Goal: Navigation & Orientation: Find specific page/section

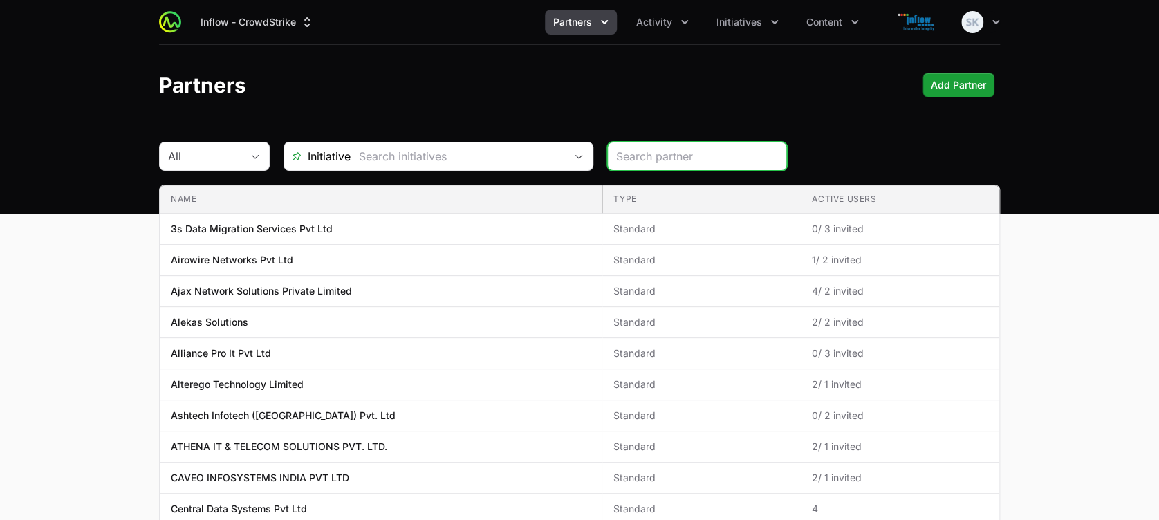
click at [606, 21] on icon "Partners menu" at bounding box center [605, 22] width 14 height 14
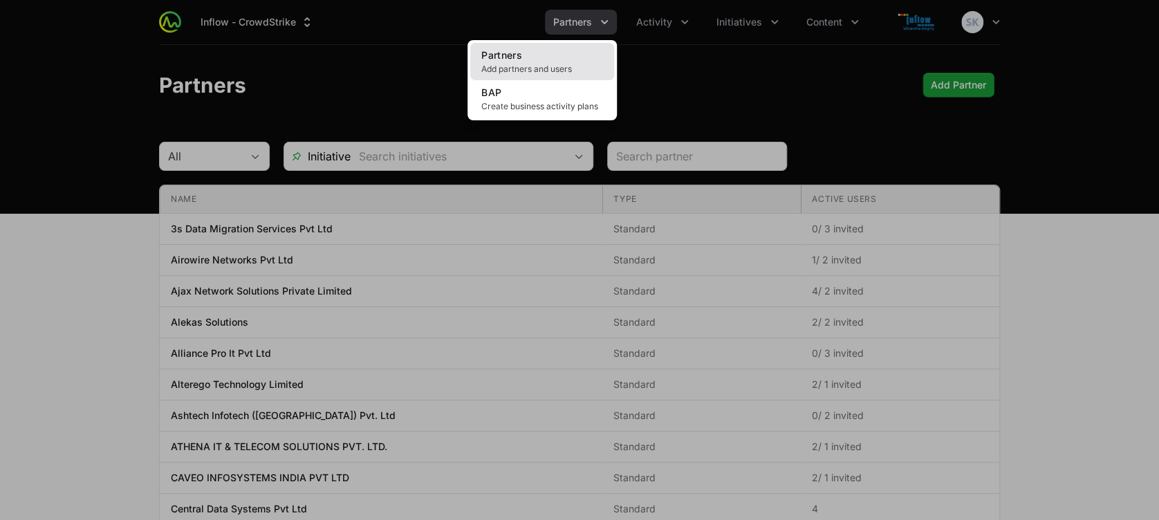
click at [543, 68] on span "Add partners and users" at bounding box center [542, 69] width 122 height 11
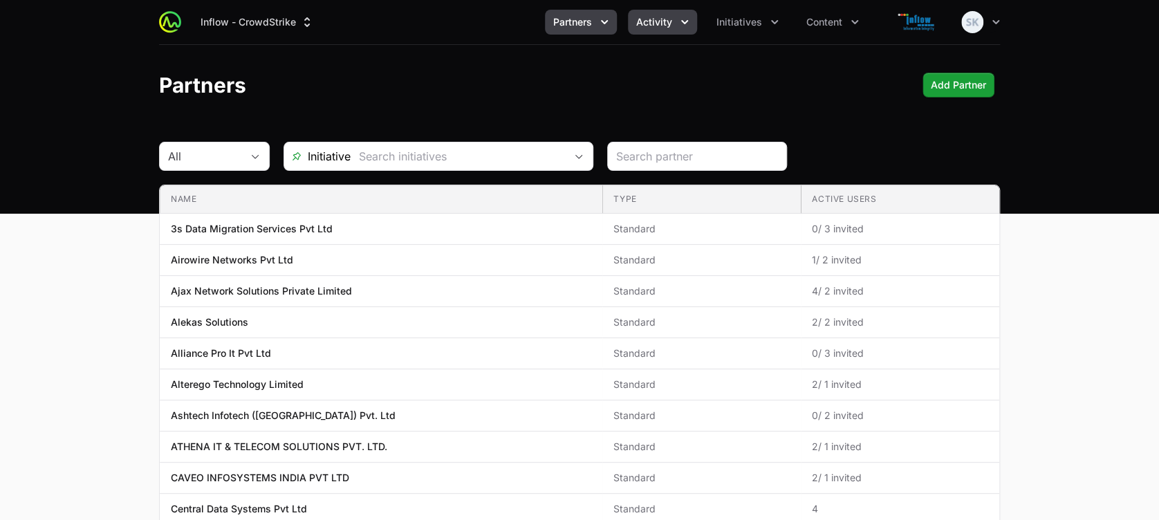
click at [685, 21] on icon "Activity menu" at bounding box center [685, 22] width 14 height 14
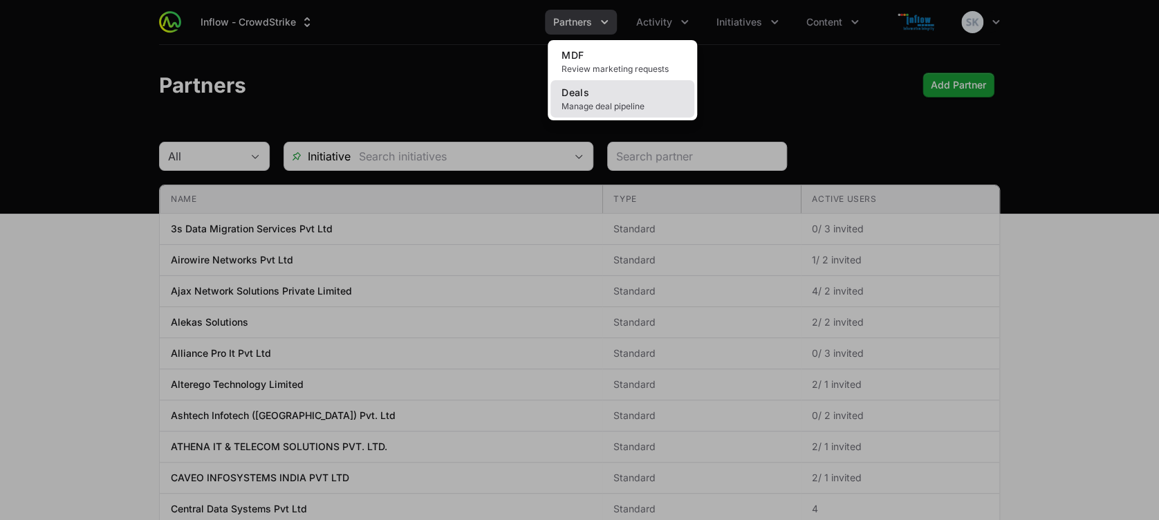
click at [595, 109] on span "Manage deal pipeline" at bounding box center [623, 106] width 122 height 11
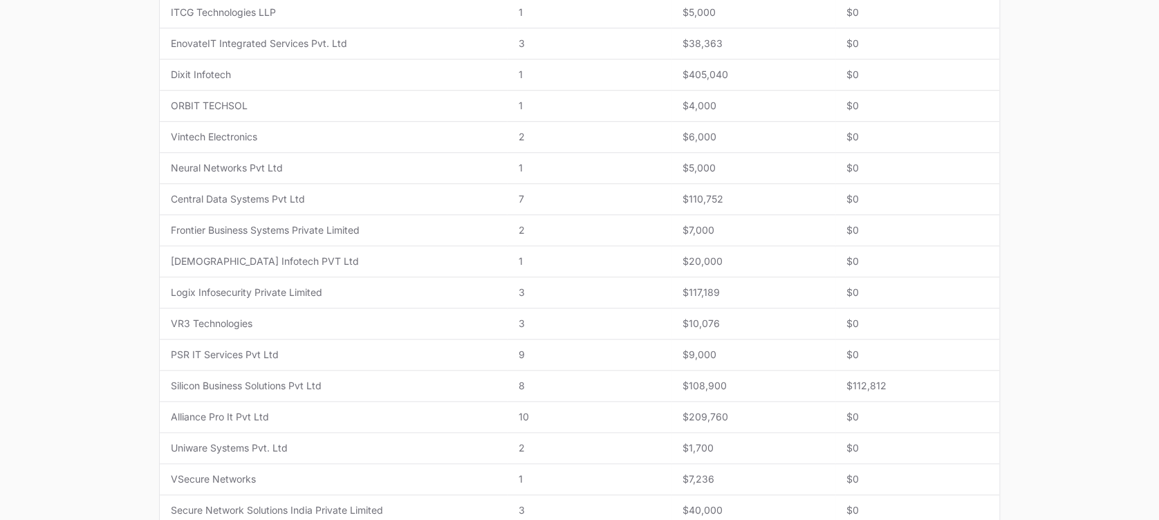
scroll to position [570, 0]
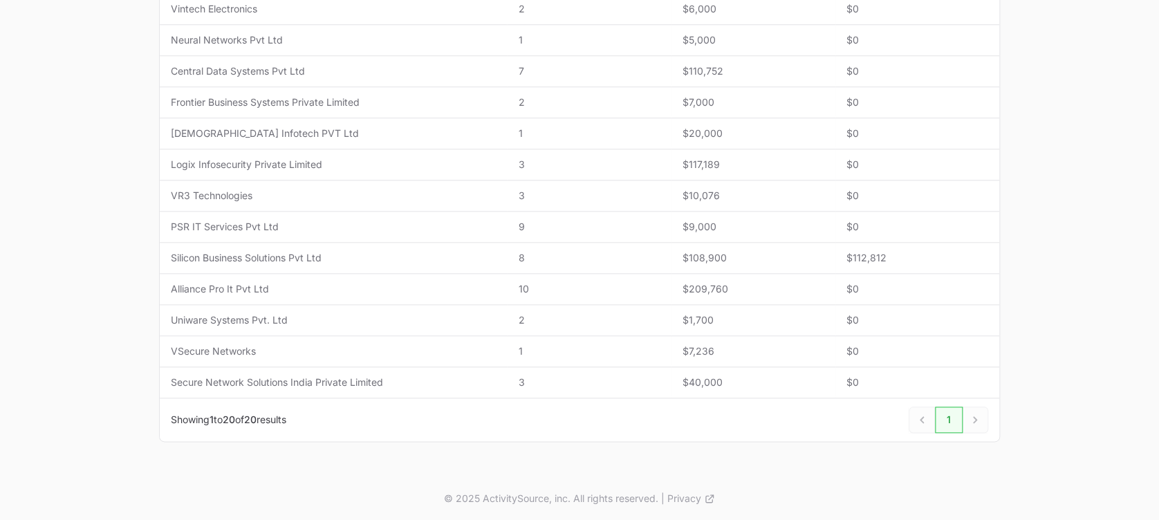
click at [980, 416] on div "Next" at bounding box center [976, 420] width 26 height 26
click at [968, 415] on div "Next" at bounding box center [976, 420] width 26 height 26
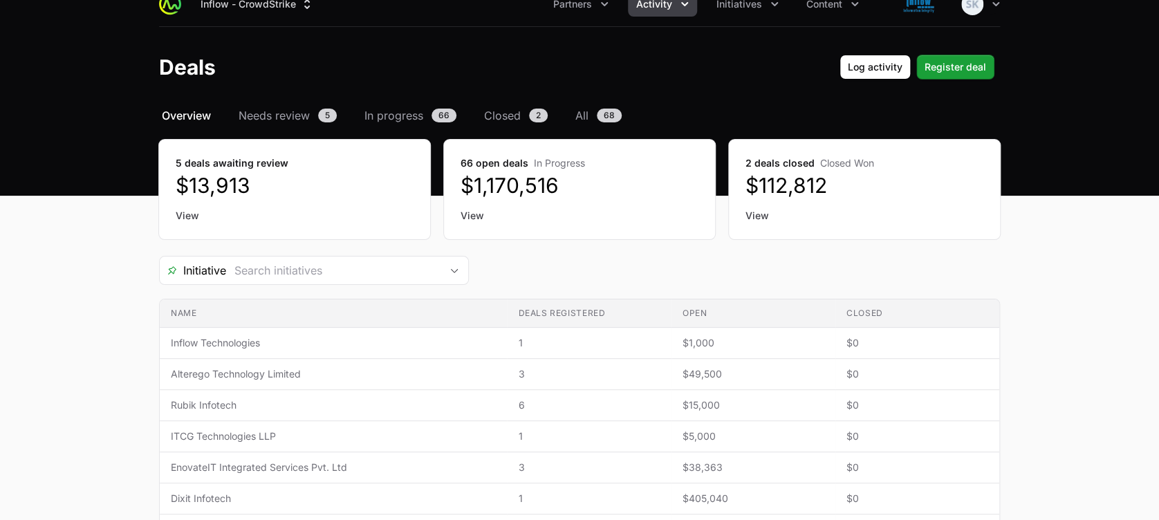
scroll to position [3, 0]
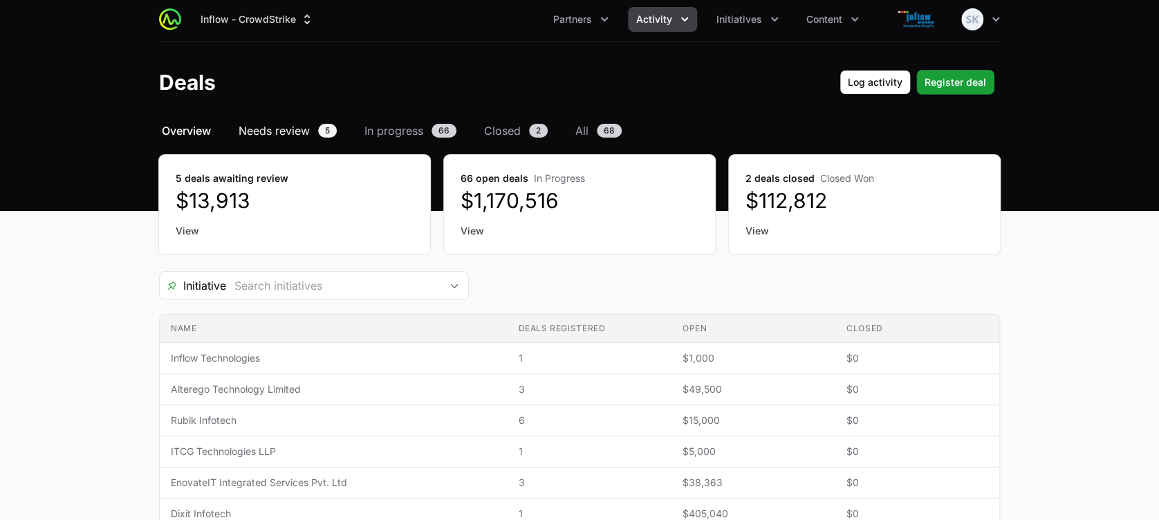
click at [328, 129] on span "5" at bounding box center [327, 131] width 19 height 14
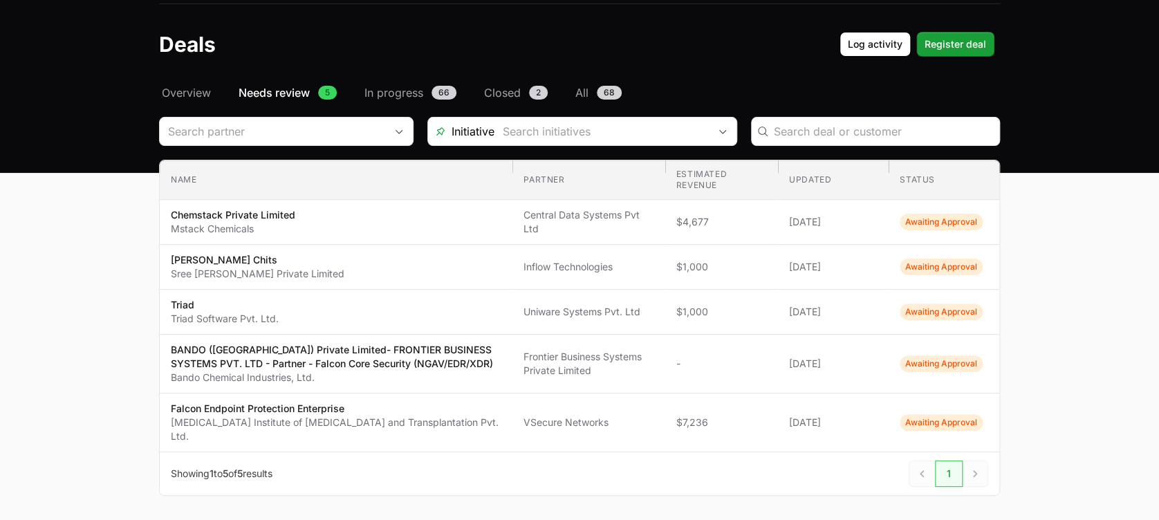
scroll to position [33, 0]
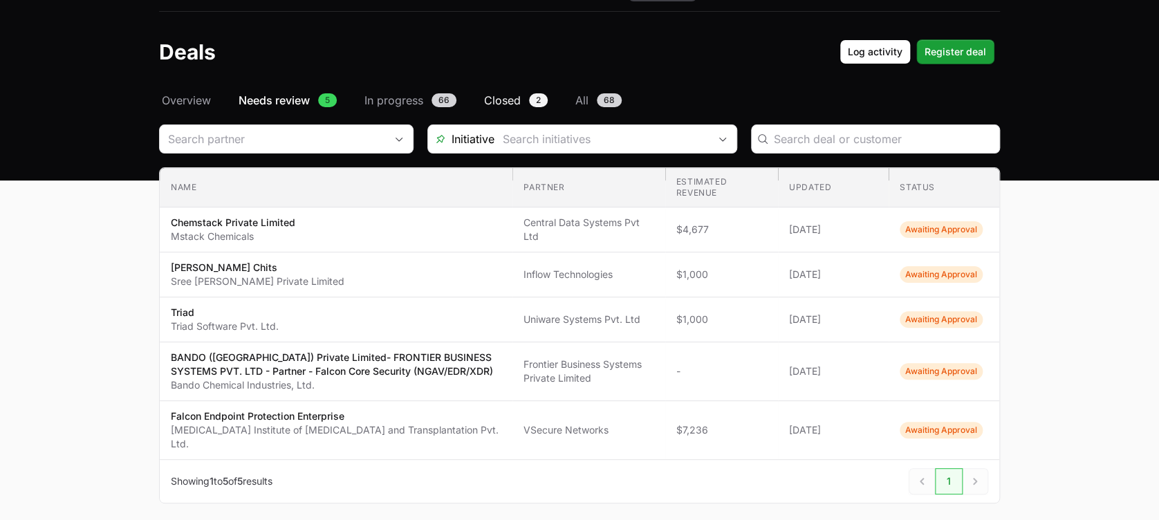
click at [507, 94] on span "Closed" at bounding box center [502, 100] width 37 height 17
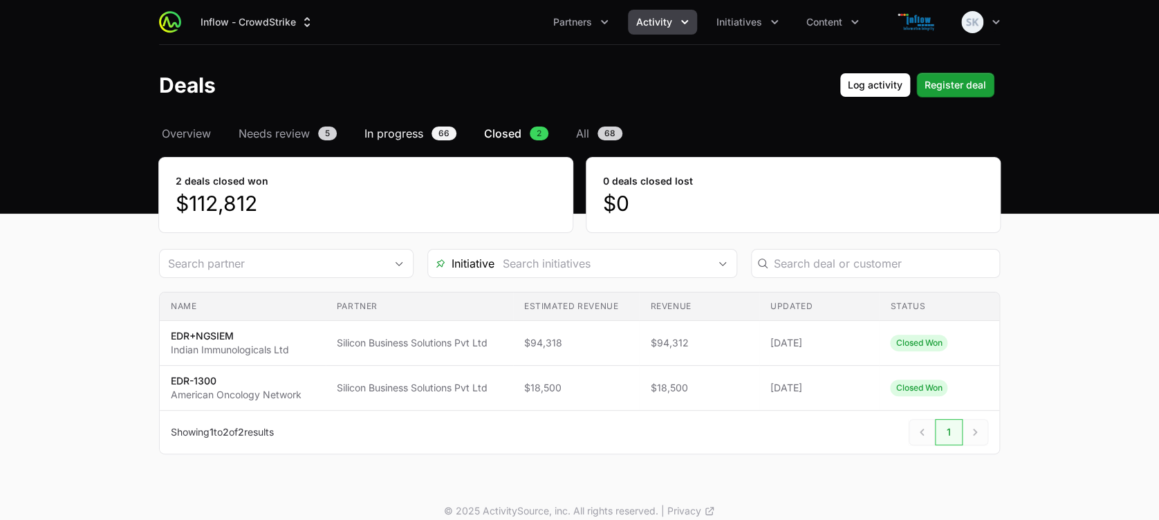
click at [398, 133] on span "In progress" at bounding box center [393, 133] width 59 height 17
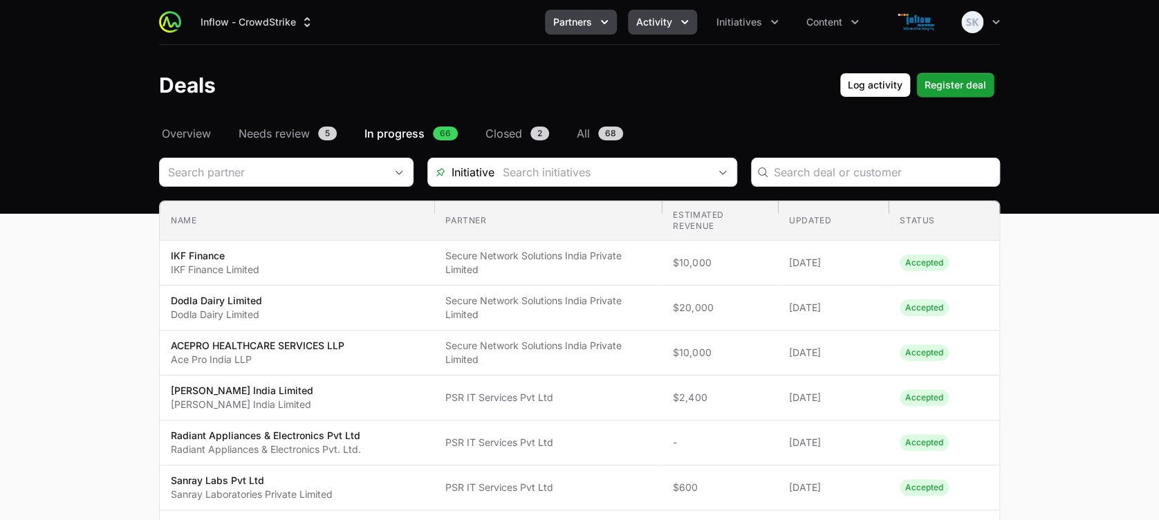
click at [609, 19] on icon "Partners menu" at bounding box center [605, 22] width 14 height 14
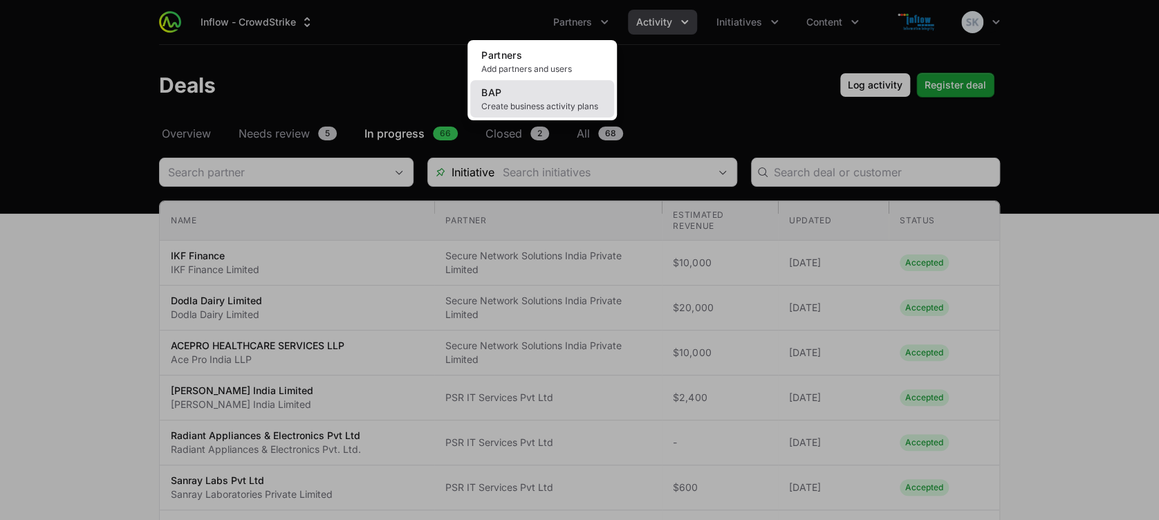
click at [513, 100] on link "BAP Create business activity plans" at bounding box center [542, 98] width 144 height 37
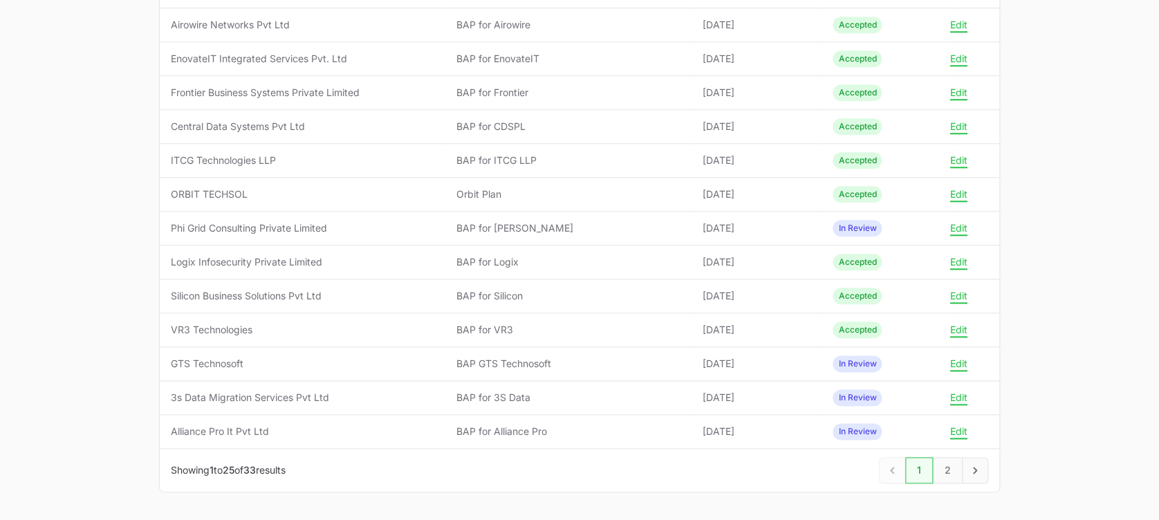
scroll to position [663, 0]
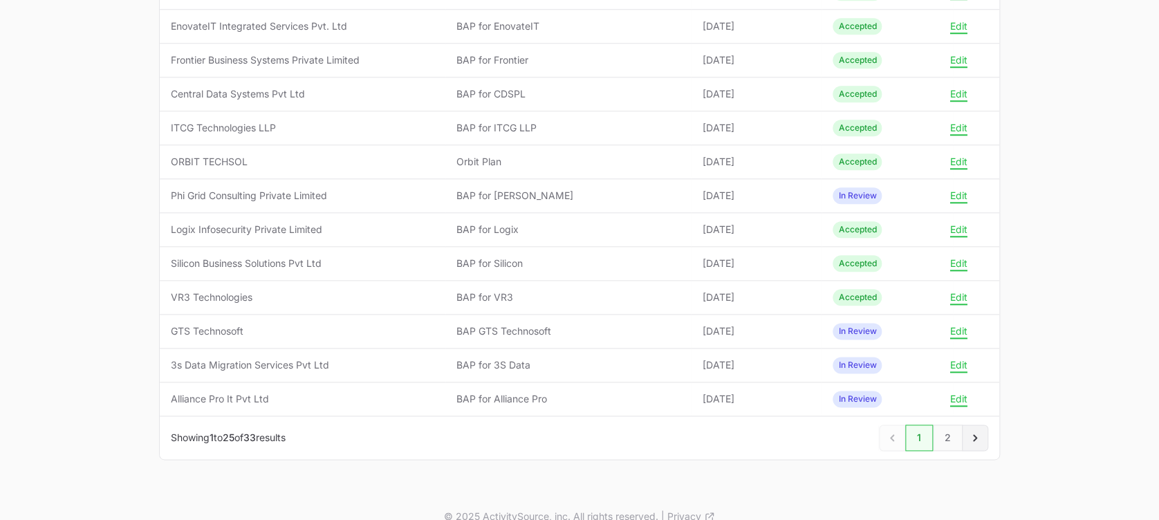
click at [978, 431] on icon "Next" at bounding box center [975, 438] width 14 height 14
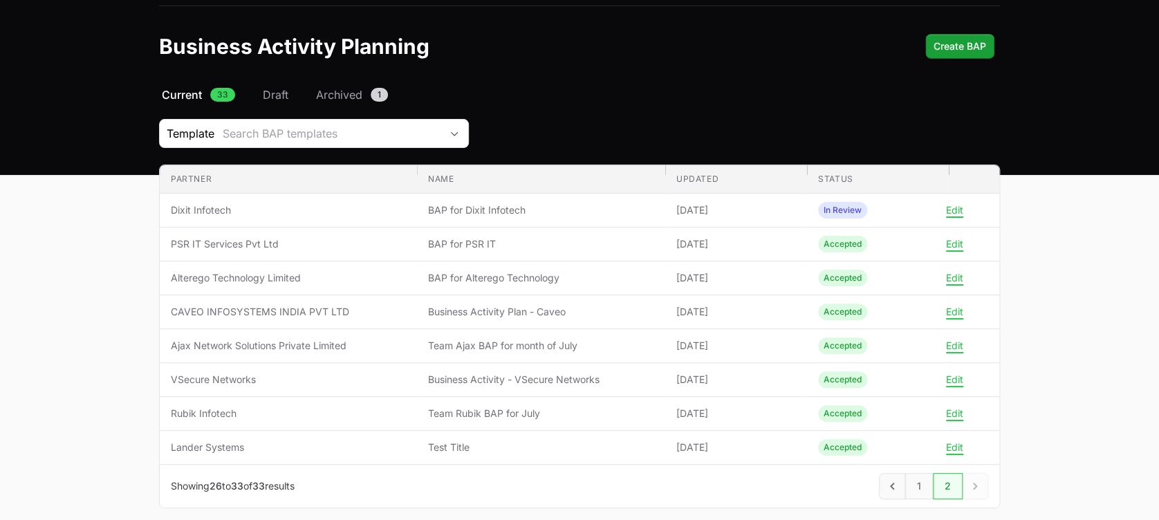
scroll to position [30, 0]
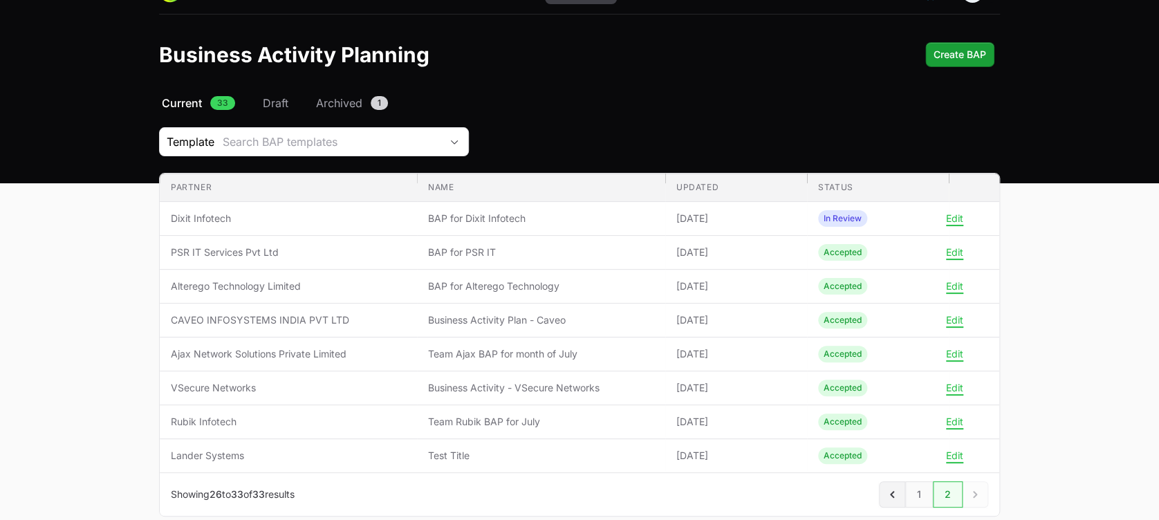
click at [894, 489] on icon "Previous" at bounding box center [892, 495] width 14 height 14
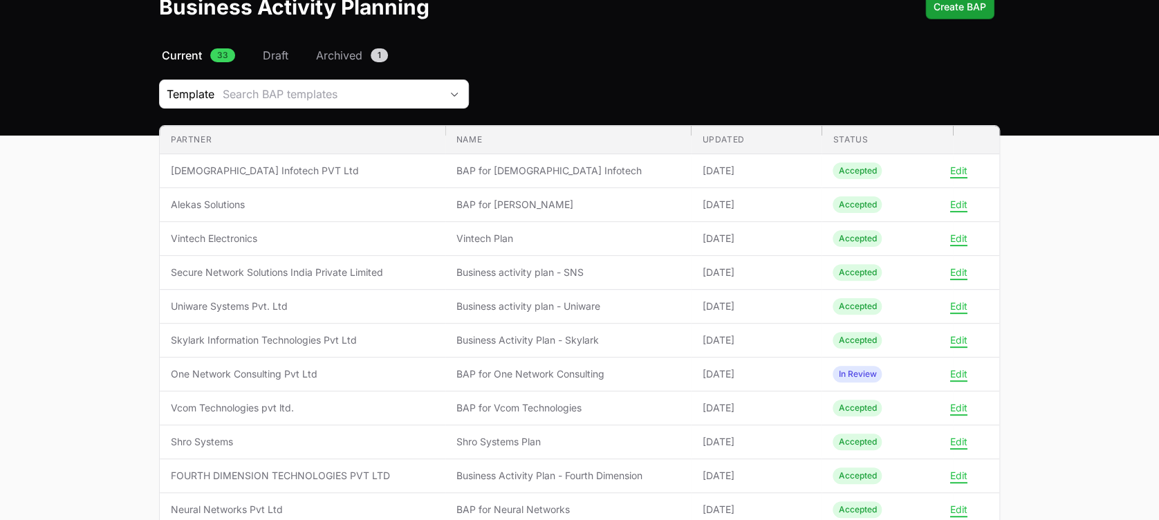
scroll to position [65, 0]
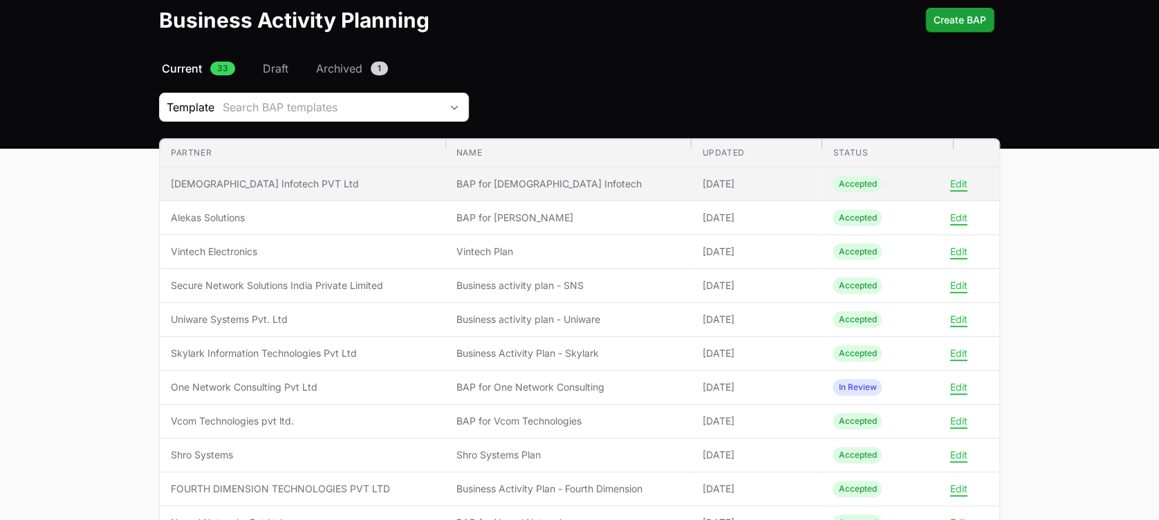
click at [474, 184] on span "BAP for [DEMOGRAPHIC_DATA] Infotech" at bounding box center [568, 184] width 224 height 14
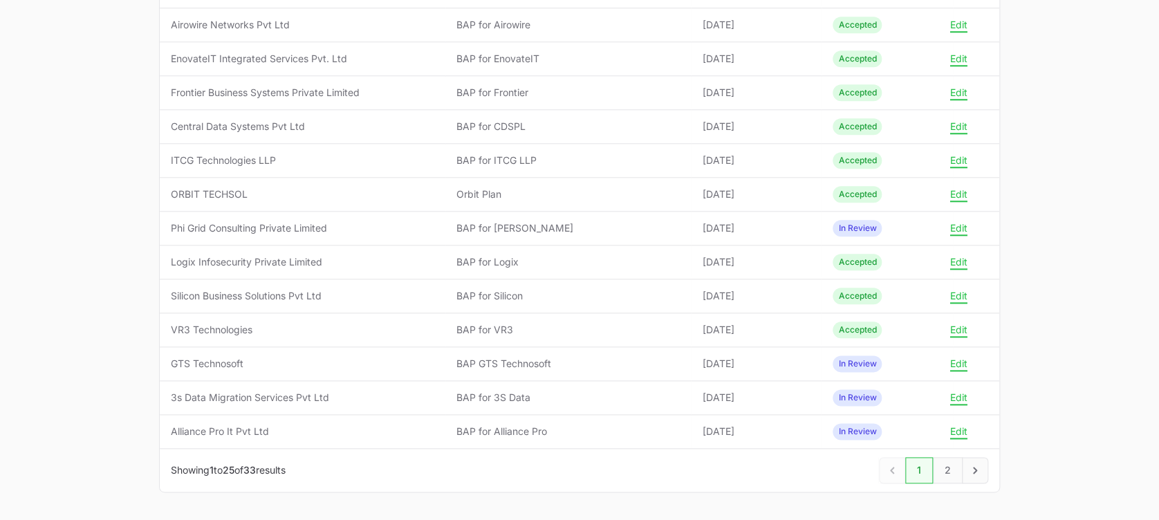
scroll to position [634, 0]
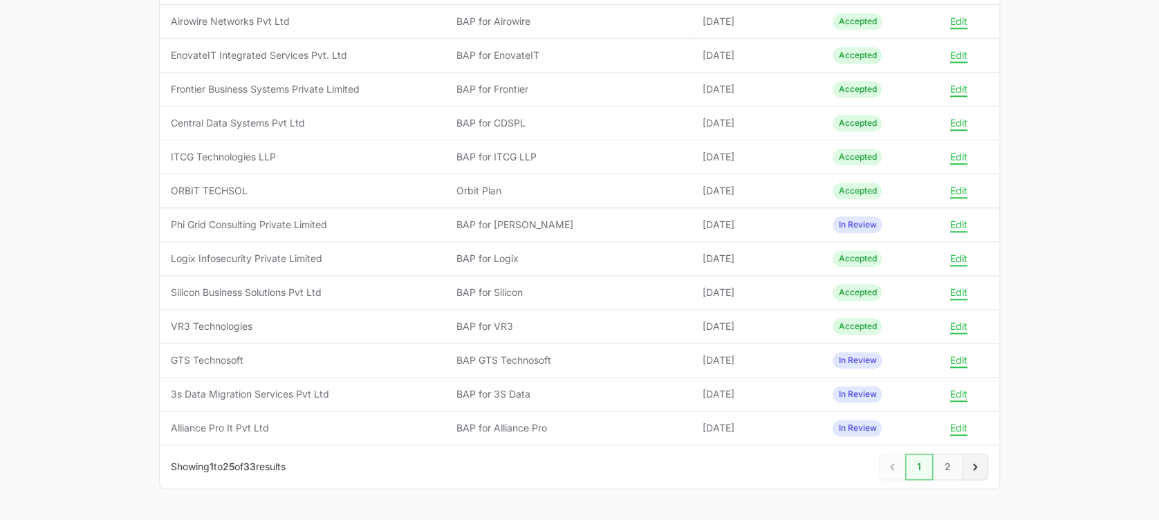
click at [976, 463] on icon "Next" at bounding box center [975, 467] width 14 height 14
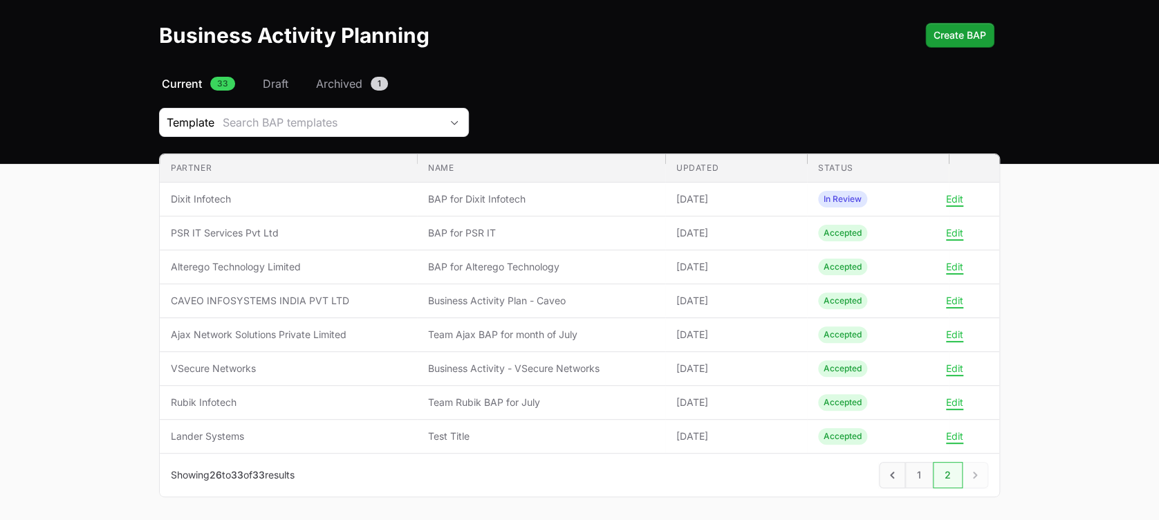
scroll to position [49, 0]
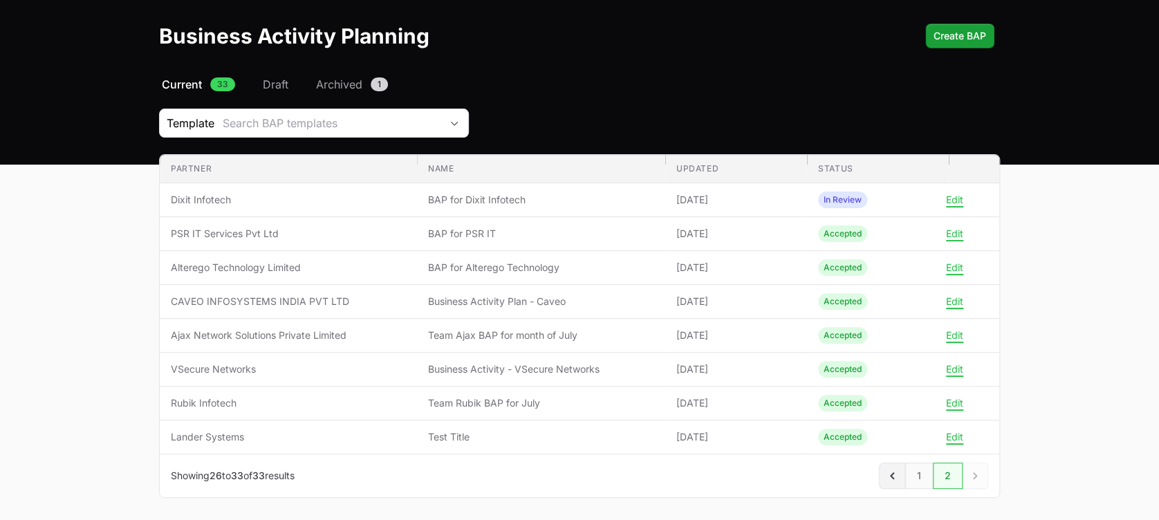
click at [891, 465] on link "Previous" at bounding box center [892, 476] width 26 height 26
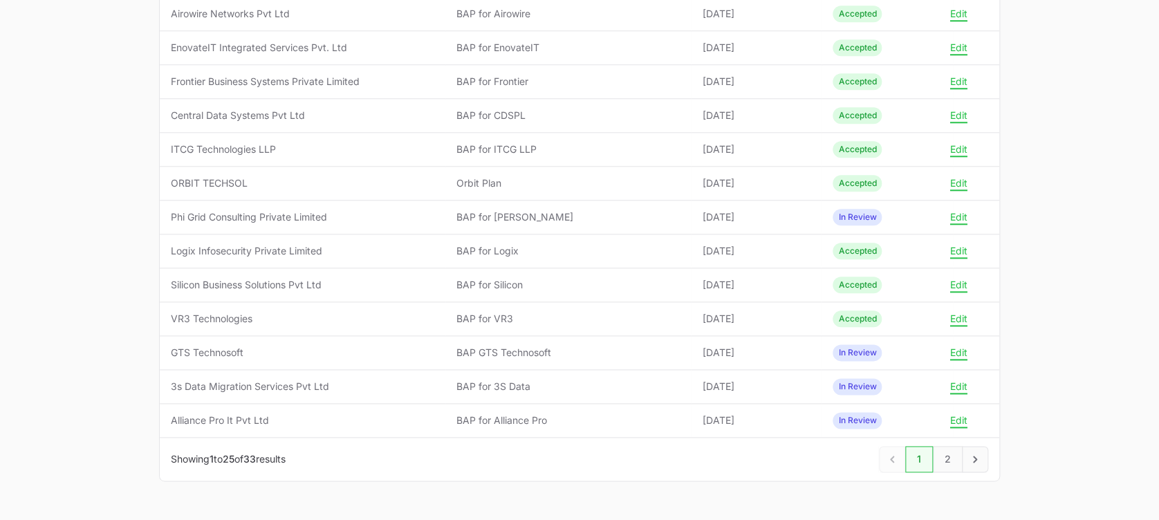
scroll to position [647, 0]
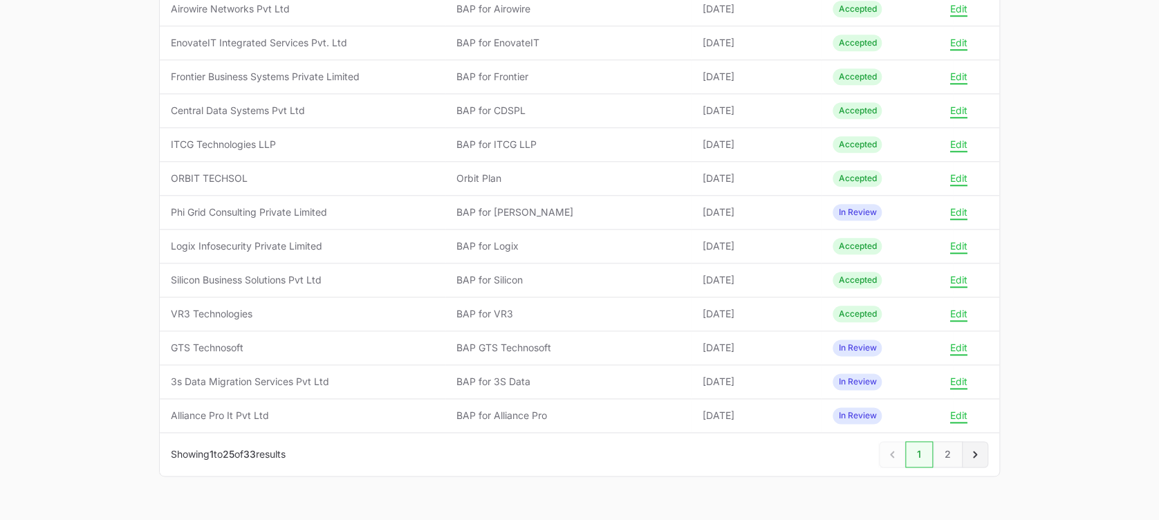
click at [977, 451] on icon "Next" at bounding box center [975, 454] width 14 height 14
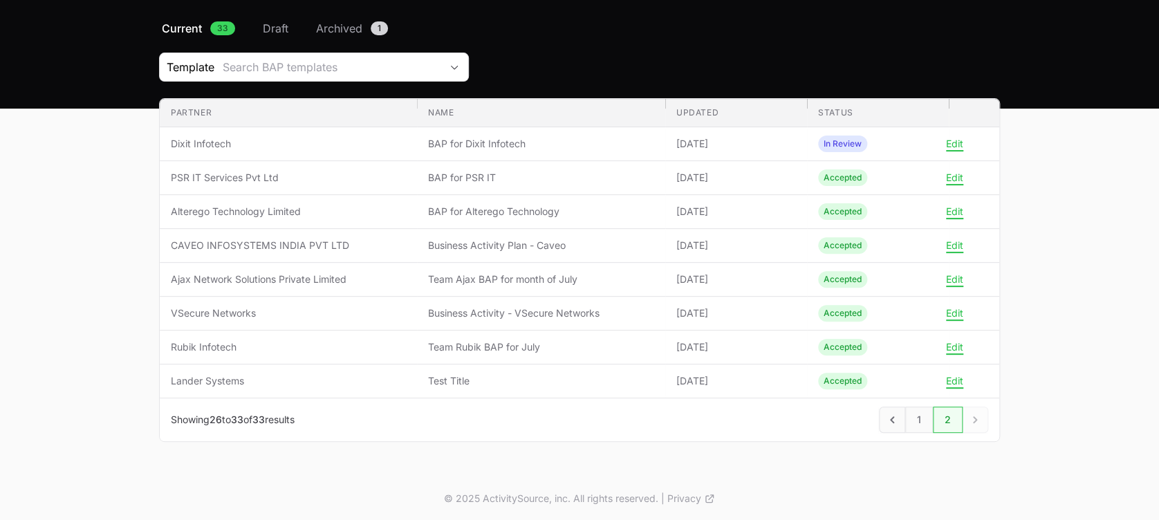
scroll to position [105, 0]
click at [898, 423] on icon "Previous" at bounding box center [892, 420] width 14 height 14
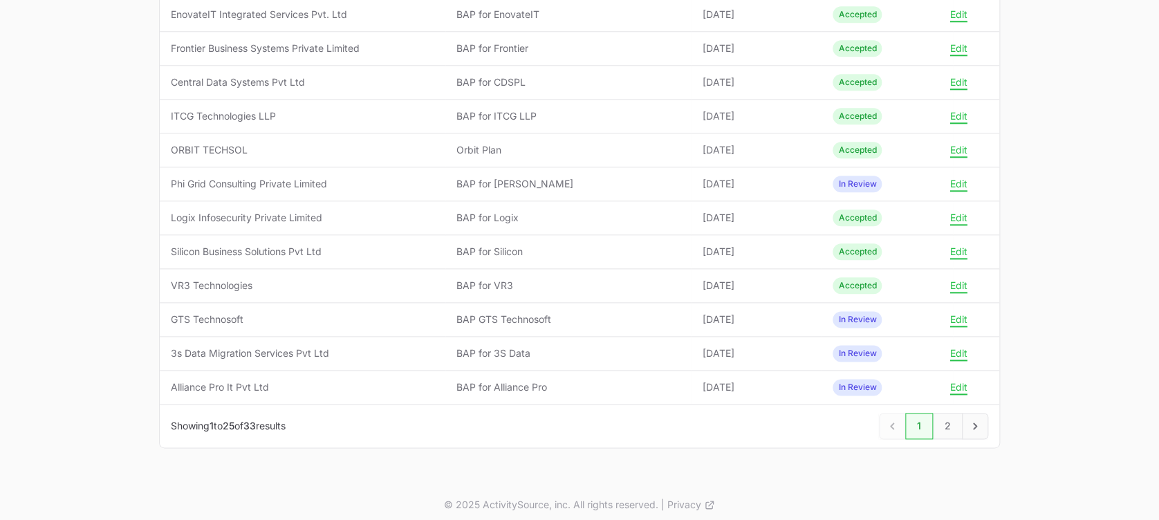
scroll to position [680, 0]
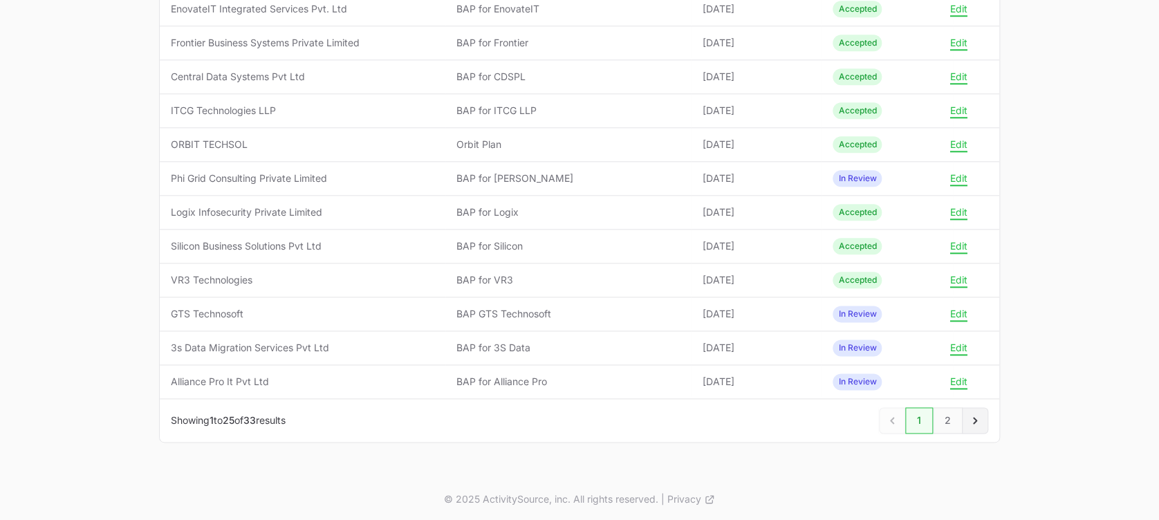
click at [974, 419] on icon "Next" at bounding box center [975, 421] width 14 height 14
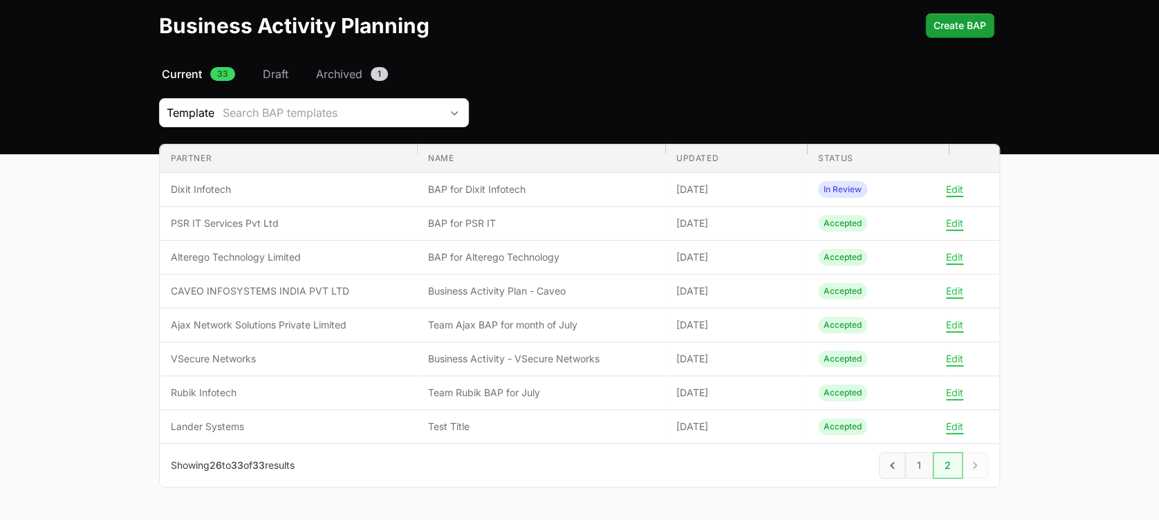
scroll to position [85, 0]
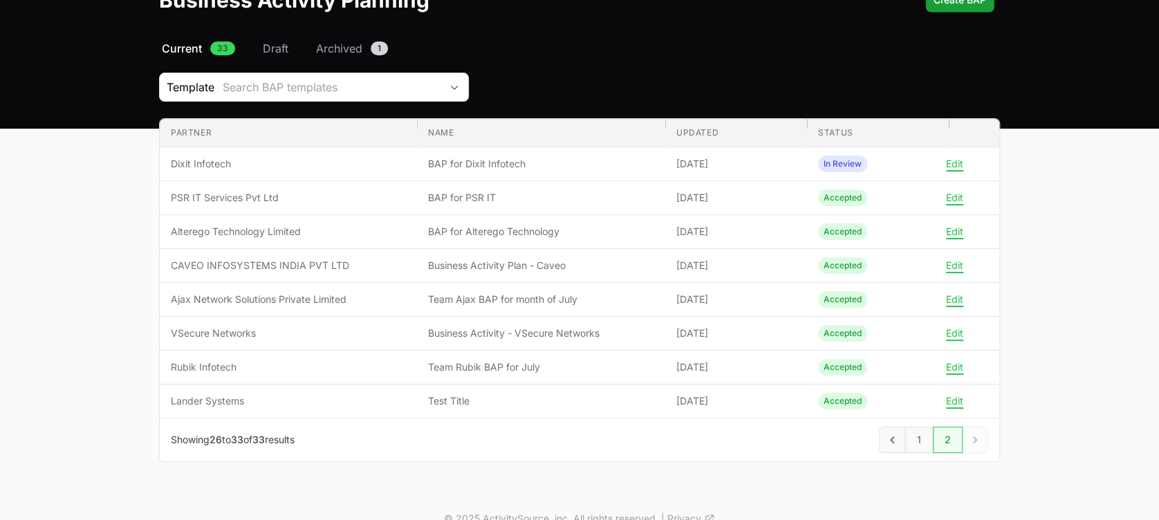
click at [974, 440] on div "Next" at bounding box center [976, 440] width 26 height 26
click at [333, 45] on span "Archived" at bounding box center [339, 48] width 46 height 17
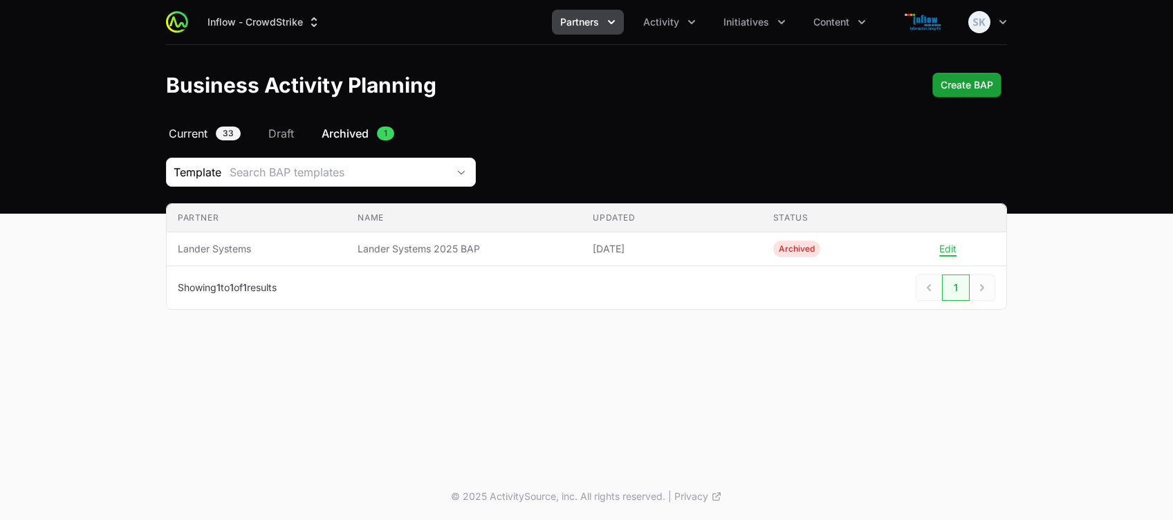
click at [203, 129] on span "Current" at bounding box center [188, 133] width 39 height 17
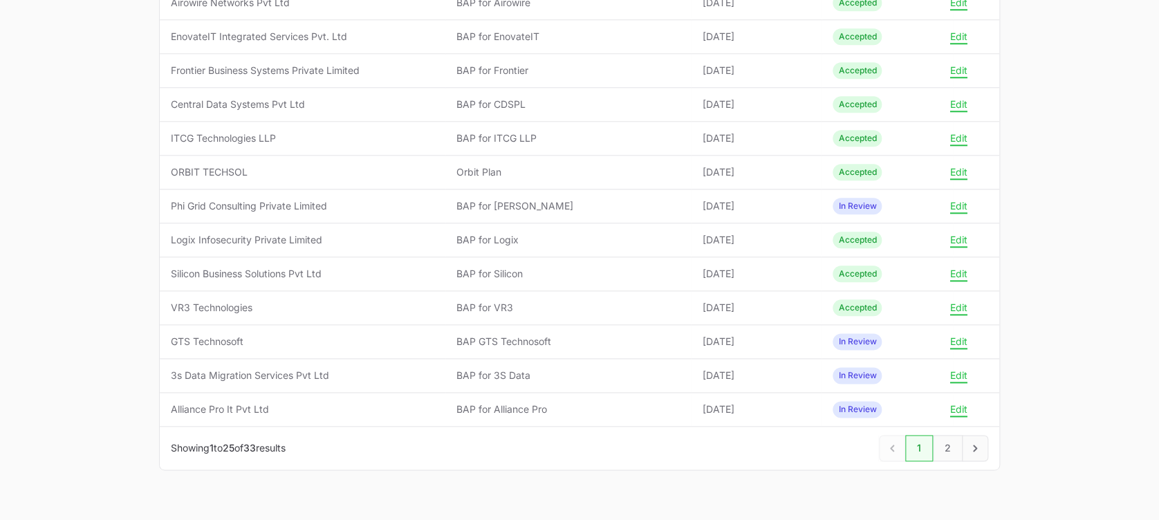
scroll to position [669, 0]
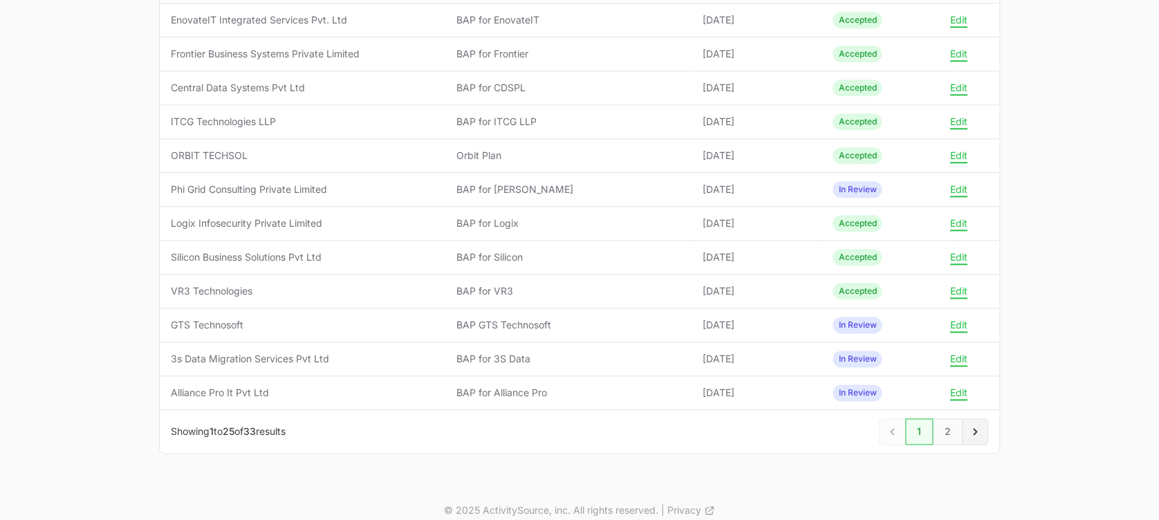
click at [972, 429] on icon "Next" at bounding box center [975, 432] width 14 height 14
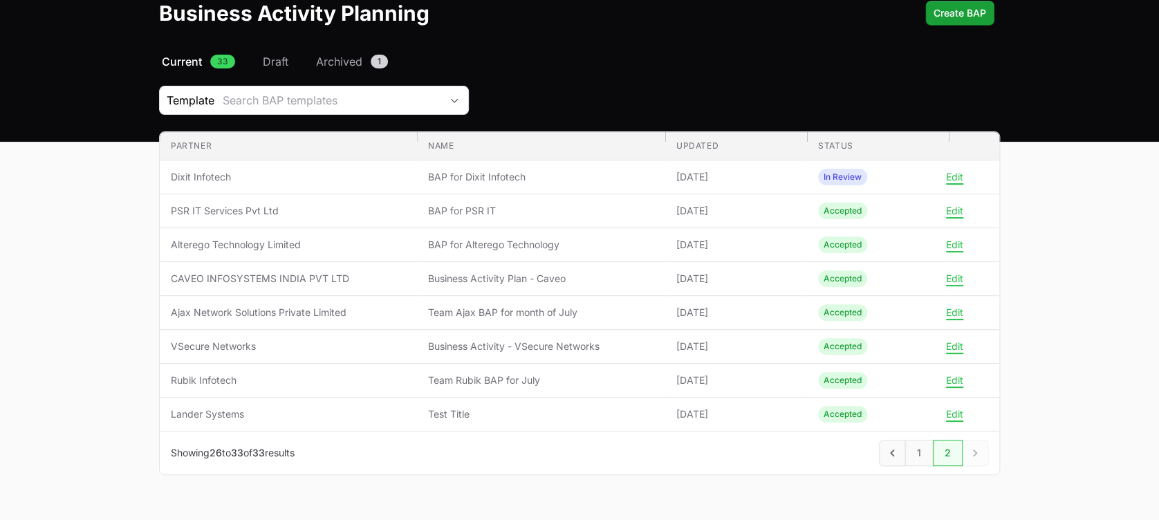
scroll to position [72, 0]
click at [891, 453] on icon "Previous" at bounding box center [892, 453] width 14 height 14
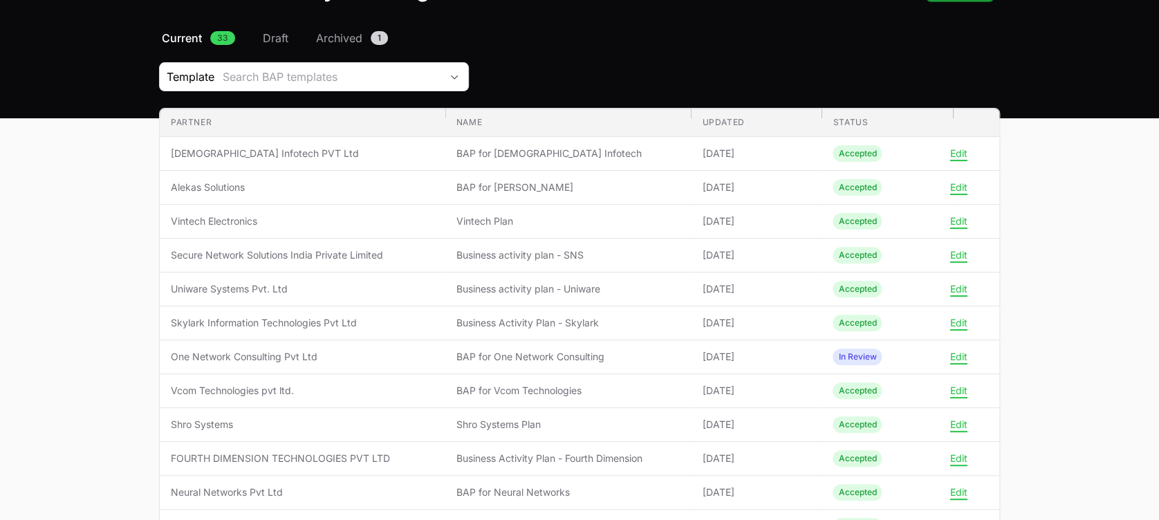
scroll to position [93, 0]
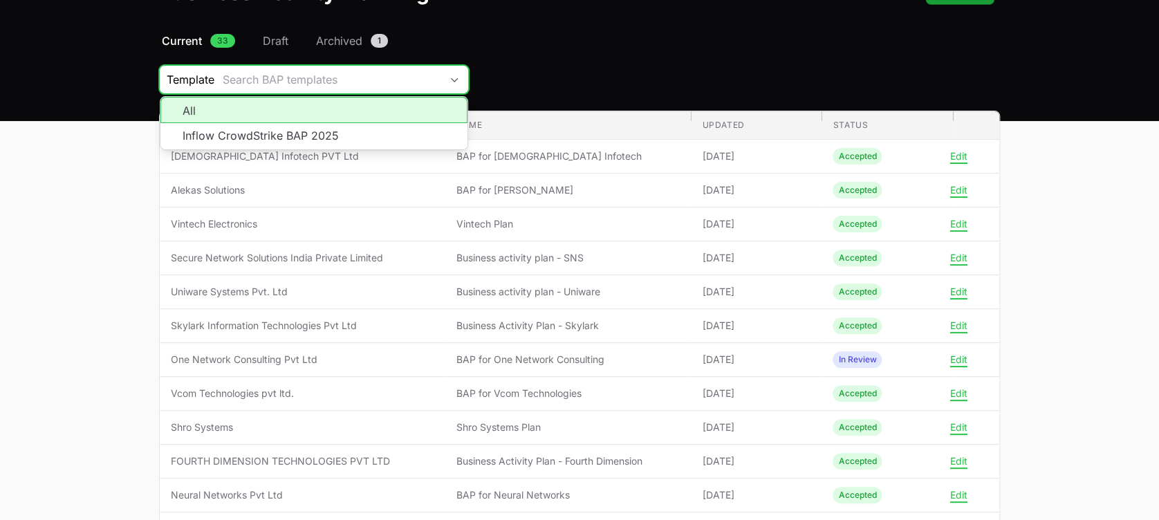
click at [288, 70] on button "Search BAP templates" at bounding box center [341, 80] width 254 height 28
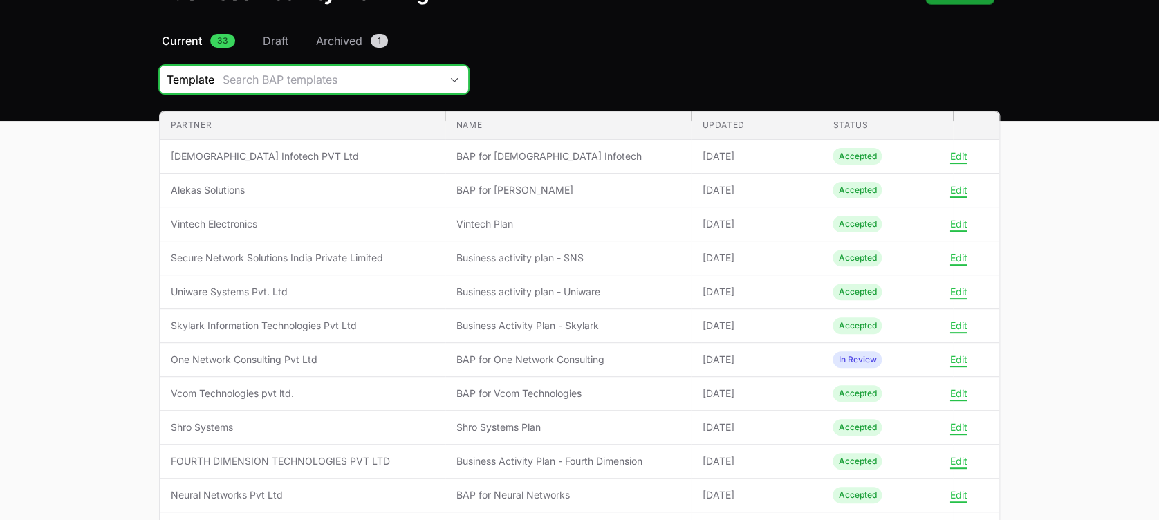
click at [278, 75] on div "Search BAP templates" at bounding box center [332, 79] width 218 height 17
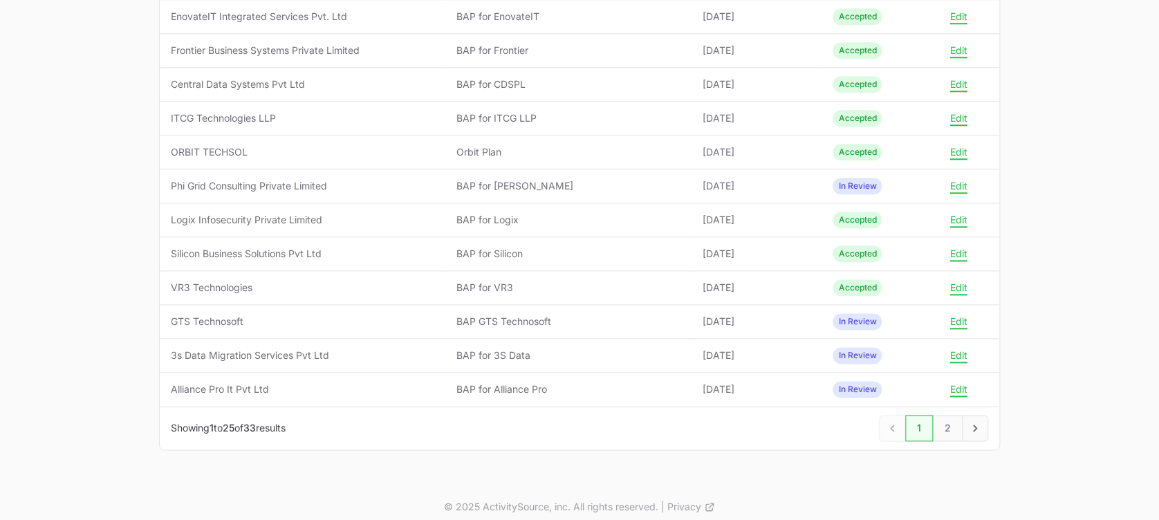
scroll to position [680, 0]
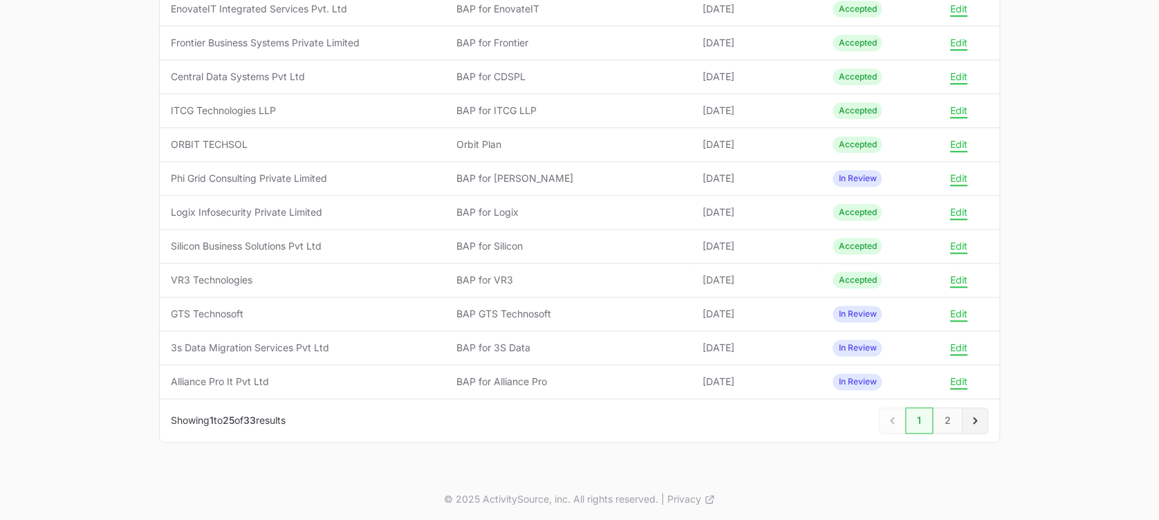
click at [978, 421] on icon "Next" at bounding box center [975, 421] width 14 height 14
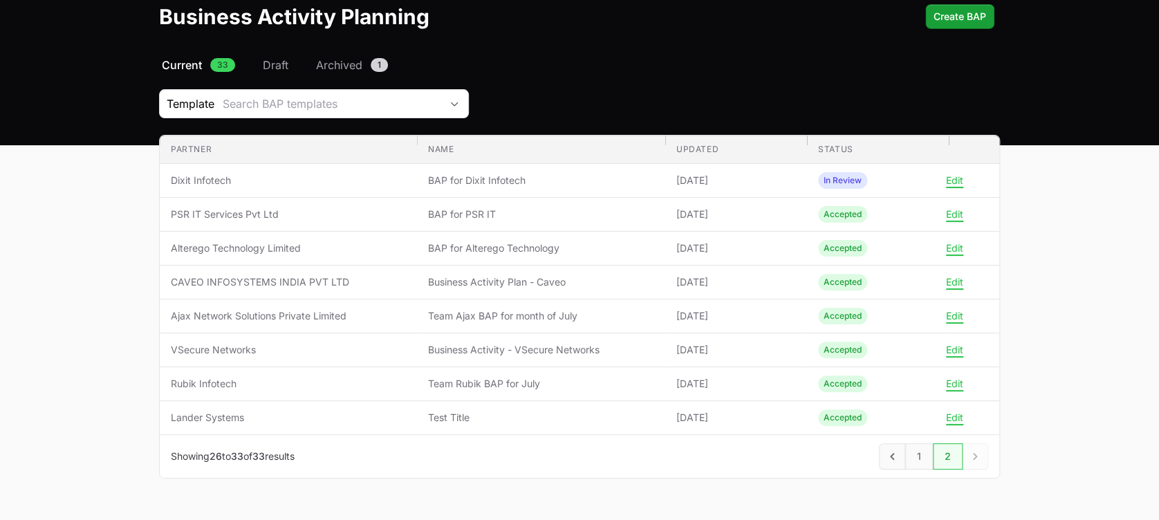
scroll to position [73, 0]
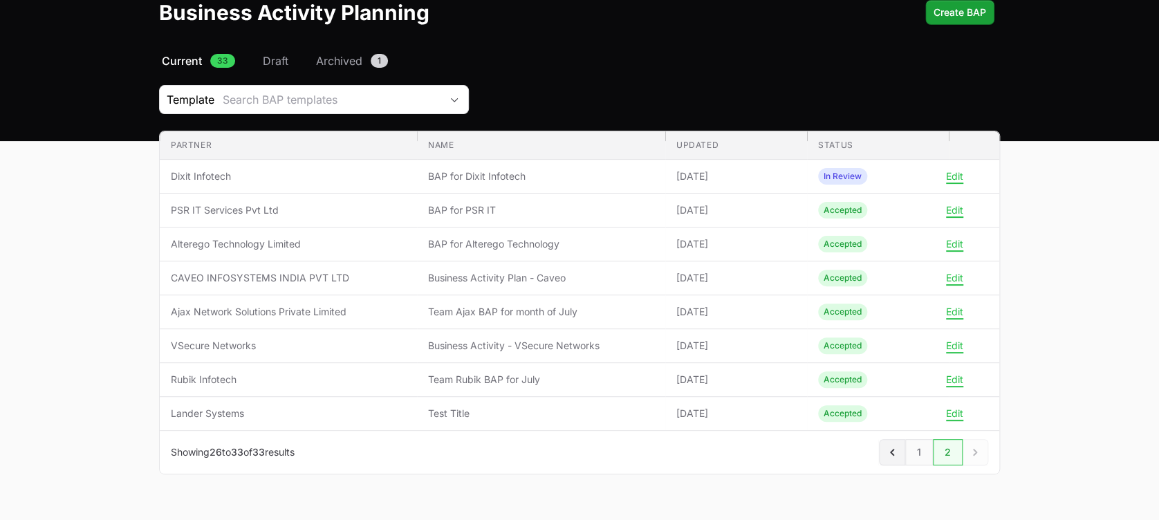
click at [891, 448] on icon "Previous" at bounding box center [892, 452] width 14 height 14
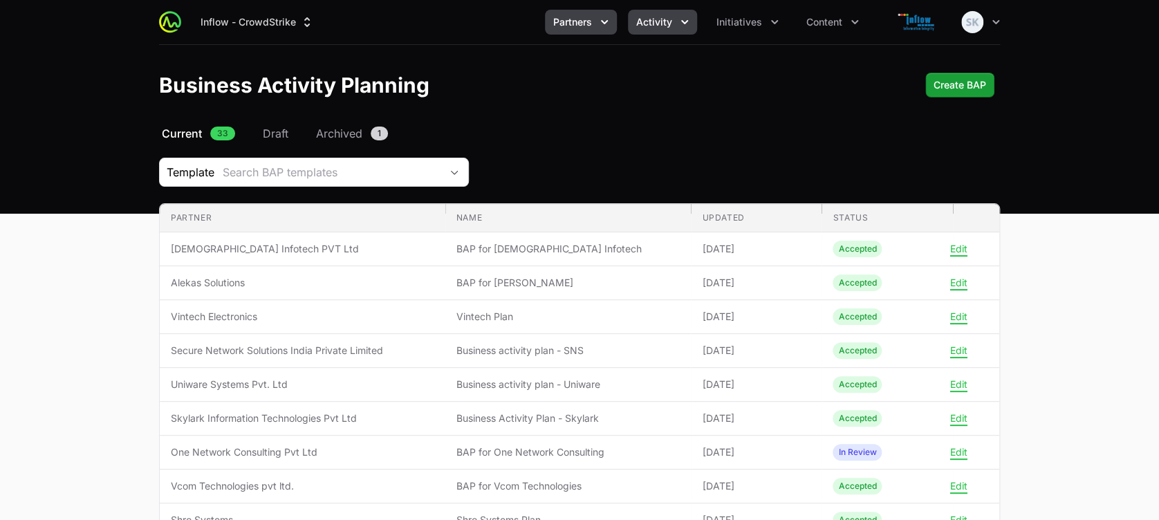
click at [676, 26] on button "Activity" at bounding box center [662, 22] width 69 height 25
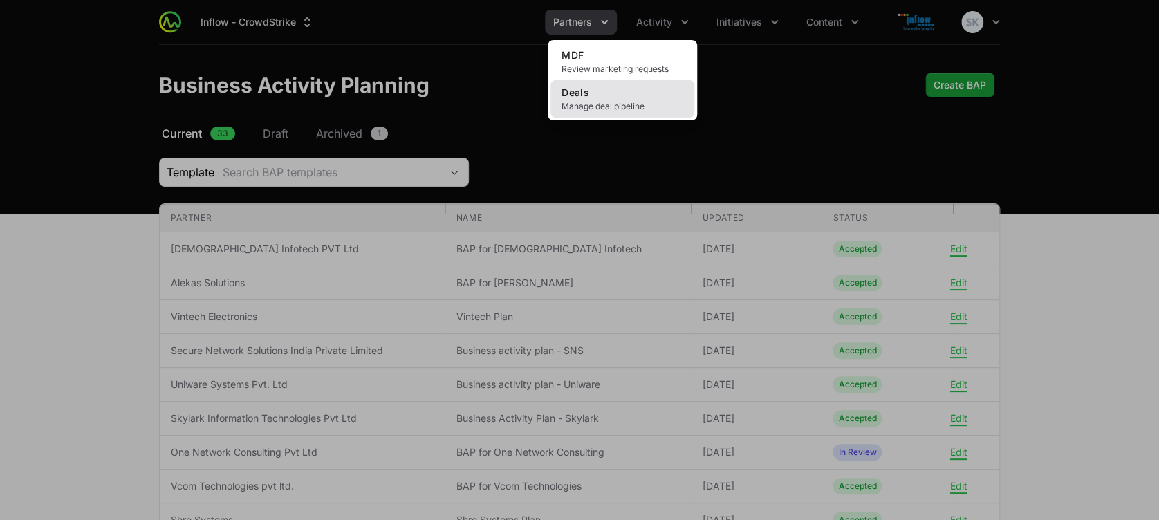
click at [621, 100] on link "Deals Manage deal pipeline" at bounding box center [622, 98] width 144 height 37
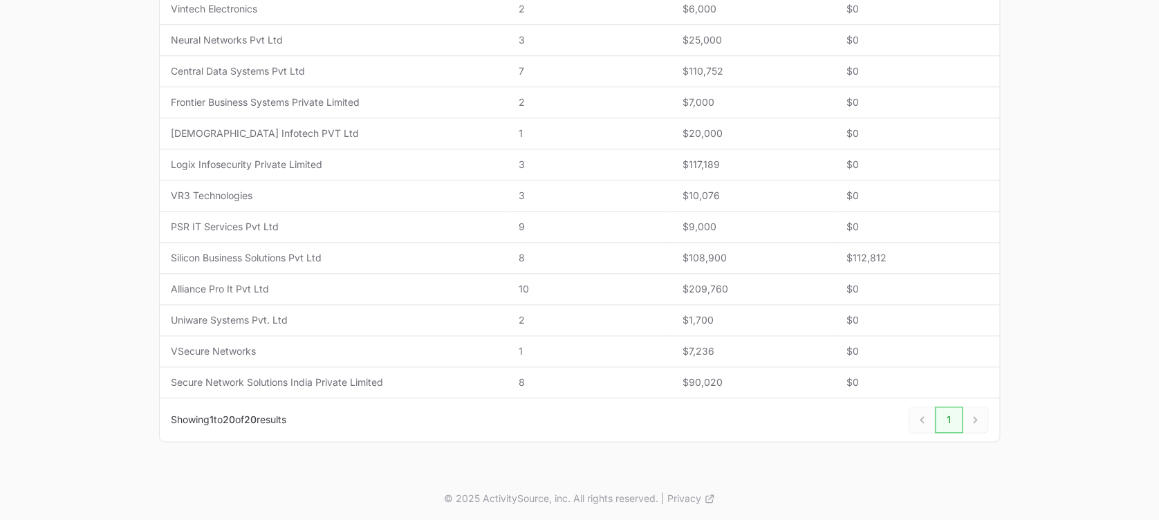
scroll to position [33, 0]
